Goal: Task Accomplishment & Management: Complete application form

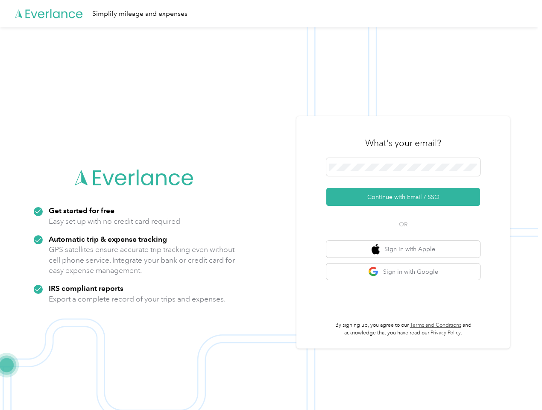
click at [271, 205] on img at bounding box center [269, 232] width 538 height 410
click at [271, 14] on div "Simplify mileage and expenses" at bounding box center [269, 13] width 538 height 27
click at [406, 197] on button "Continue with Email / SSO" at bounding box center [403, 197] width 154 height 18
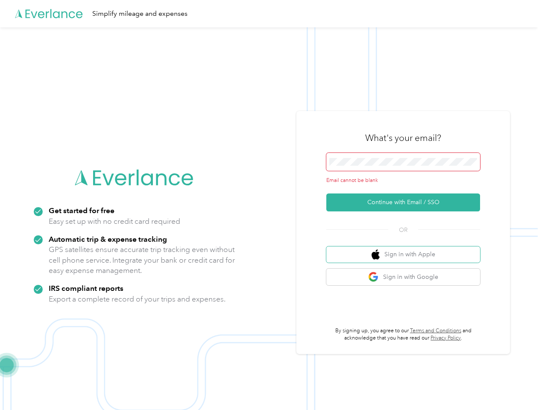
click at [406, 249] on button "Sign in with Apple" at bounding box center [403, 254] width 154 height 17
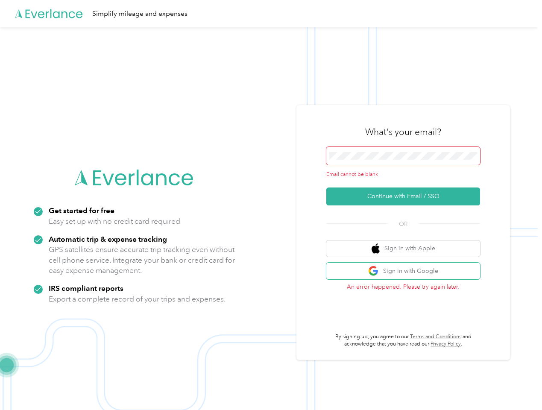
click at [406, 272] on button "Sign in with Google" at bounding box center [403, 271] width 154 height 17
